Goal: Information Seeking & Learning: Learn about a topic

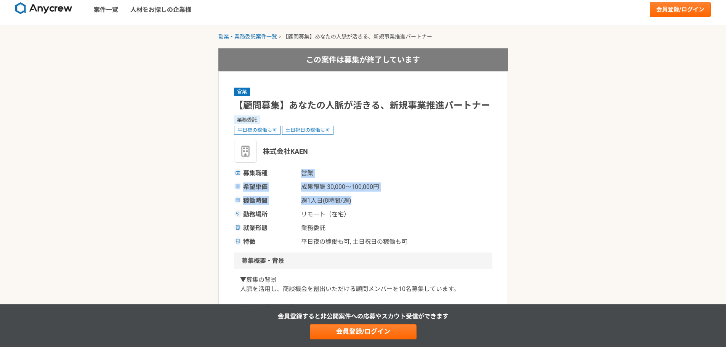
click at [367, 197] on div "募集職種 営業 希望単価 成果報酬 30,000〜100,000円 稼働時間 週1人日(8時間/週) 勤務場所 リモート（在宅） 就業形態 業務委託 特徴 平…" at bounding box center [363, 208] width 258 height 78
click at [407, 196] on div "募集職種 営業 希望単価 成果報酬 30,000〜100,000円 稼働時間 週1人日(8時間/週) 勤務場所 リモート（在宅） 就業形態 業務委託 特徴 平…" at bounding box center [363, 208] width 258 height 78
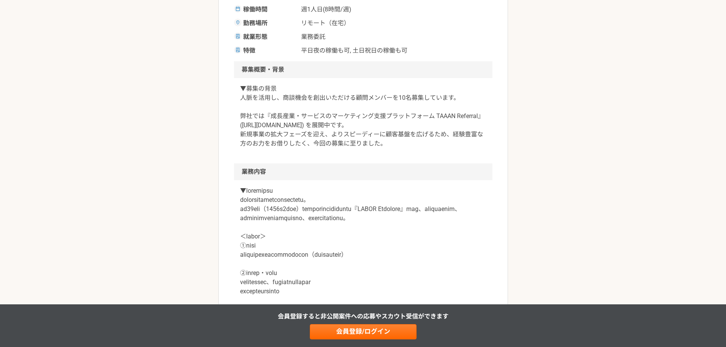
scroll to position [252, 0]
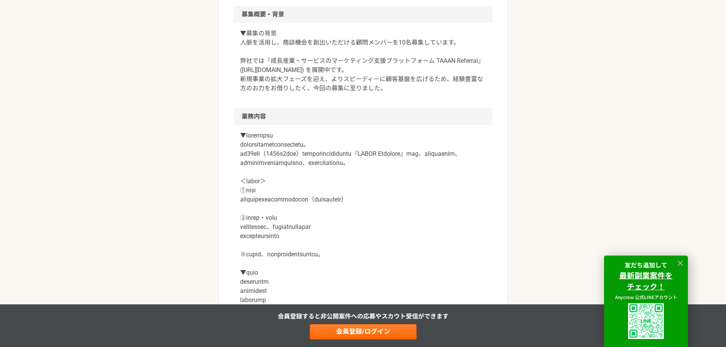
drag, startPoint x: 342, startPoint y: 71, endPoint x: 449, endPoint y: 91, distance: 109.1
click at [449, 91] on p "▼募集の背景 人脈を活用し、商談機会を創出いただける顧問メンバーを10名募集しています。 弊社では『成長産業・サービスのマーケティング支援プラットフォーム T…" at bounding box center [363, 61] width 246 height 64
click at [253, 144] on p at bounding box center [363, 314] width 246 height 366
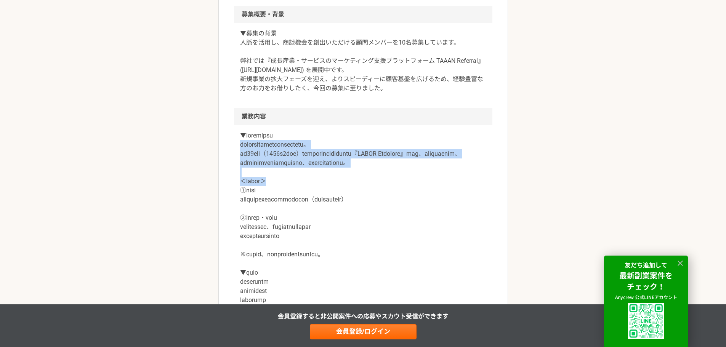
drag, startPoint x: 237, startPoint y: 146, endPoint x: 354, endPoint y: 190, distance: 124.4
click at [354, 190] on div at bounding box center [363, 318] width 258 height 387
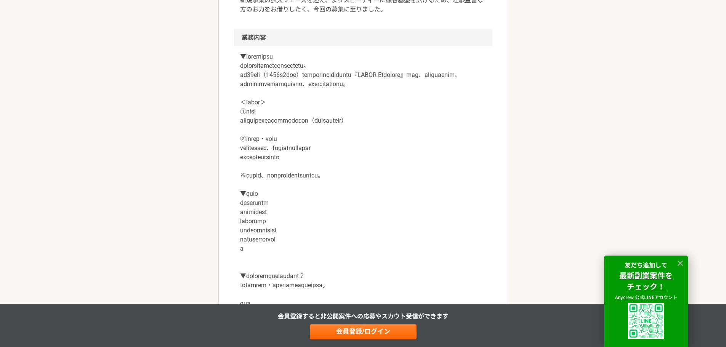
click at [256, 142] on p at bounding box center [363, 235] width 246 height 366
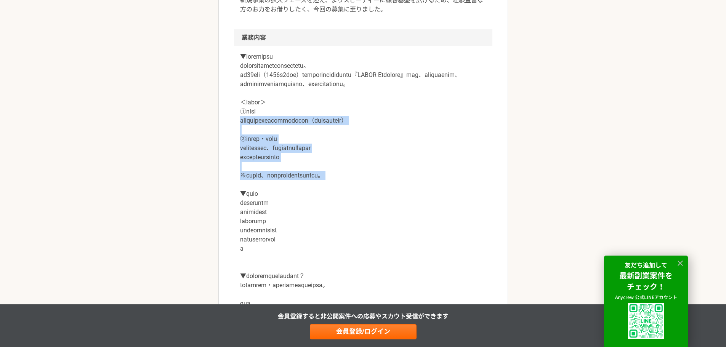
drag, startPoint x: 231, startPoint y: 129, endPoint x: 461, endPoint y: 193, distance: 238.2
click at [461, 193] on article "営業 【顧問募集】あなたの人脈が活きる、新規事業推進パートナー 業務委託 平日夜の稼働も可 土日祝日の稼働も可 株式会社KAEN 募集職種 営業 希望単価 成…" at bounding box center [363, 260] width 290 height 1028
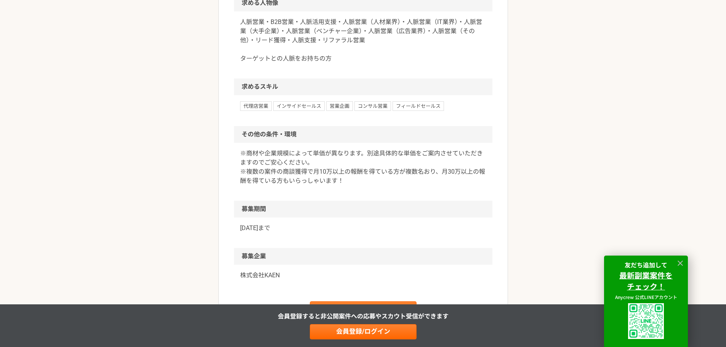
scroll to position [766, 0]
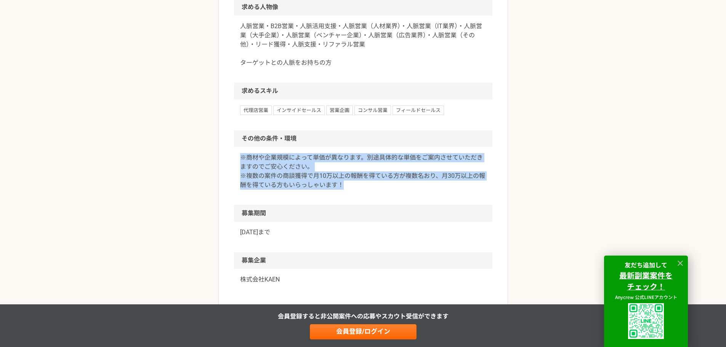
drag, startPoint x: 350, startPoint y: 195, endPoint x: 219, endPoint y: 166, distance: 133.9
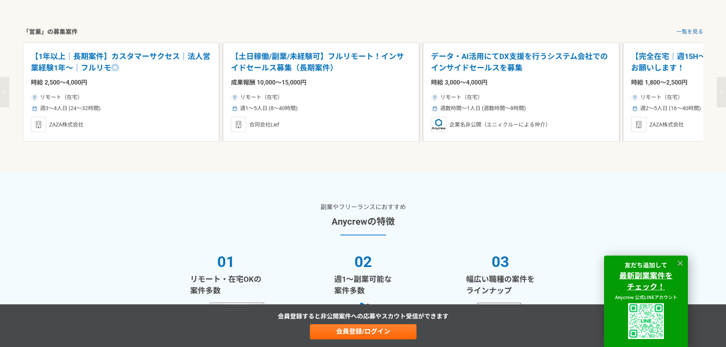
scroll to position [1109, 0]
